Goal: Navigation & Orientation: Find specific page/section

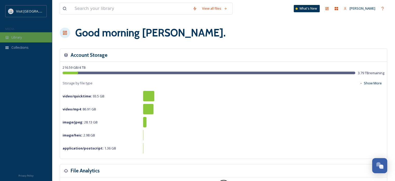
click at [29, 35] on div "Library" at bounding box center [26, 37] width 52 height 10
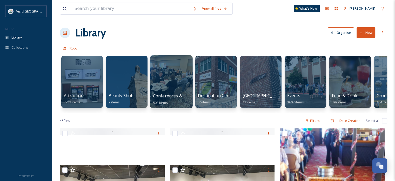
click at [171, 78] on div at bounding box center [171, 81] width 42 height 53
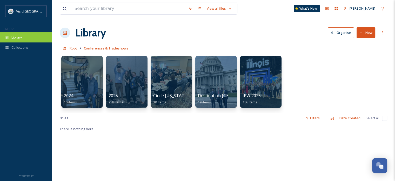
click at [18, 37] on span "Library" at bounding box center [16, 37] width 10 height 5
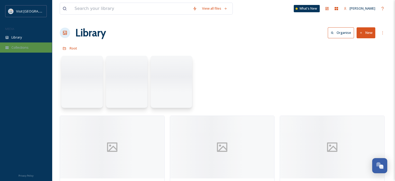
click at [18, 47] on span "Collections" at bounding box center [19, 47] width 17 height 5
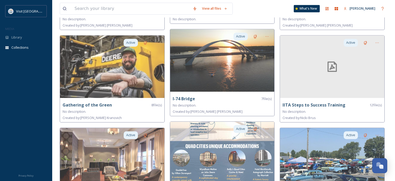
scroll to position [299, 0]
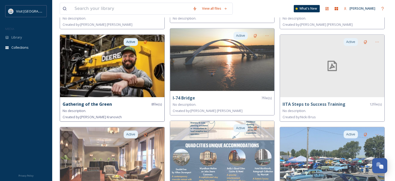
click at [121, 62] on img at bounding box center [112, 66] width 104 height 62
